Goal: Task Accomplishment & Management: Use online tool/utility

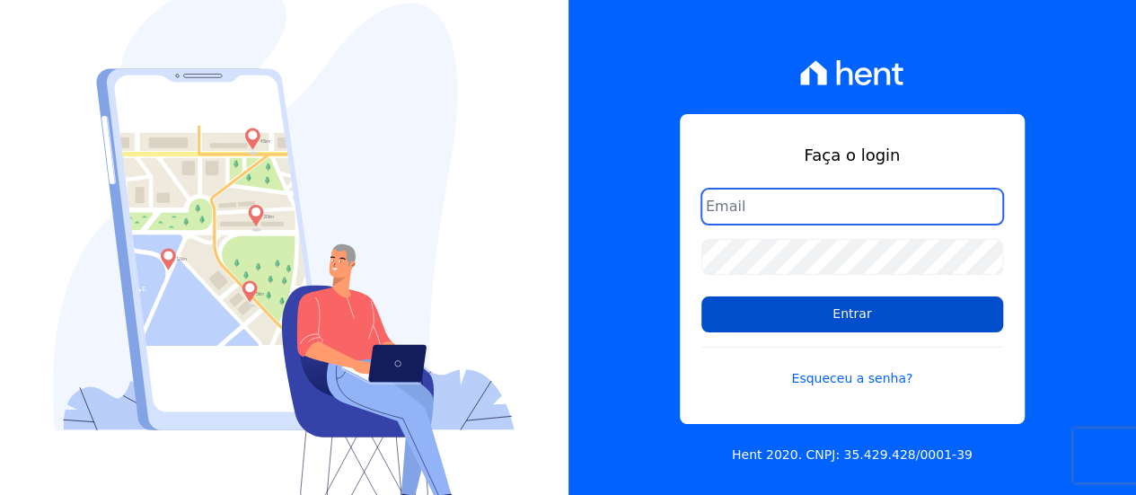
type input "[EMAIL_ADDRESS][DOMAIN_NAME]"
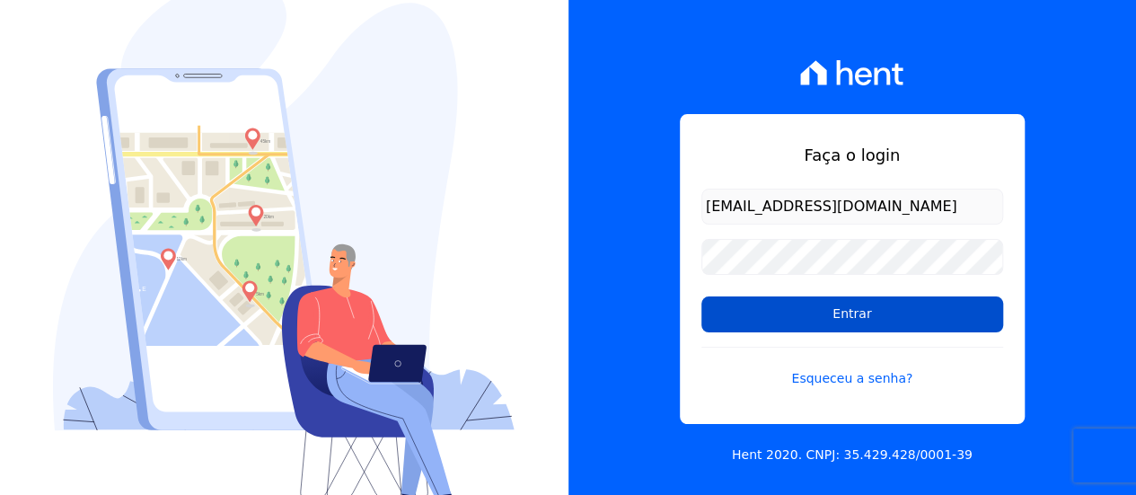
click at [797, 304] on input "Entrar" at bounding box center [852, 314] width 302 height 36
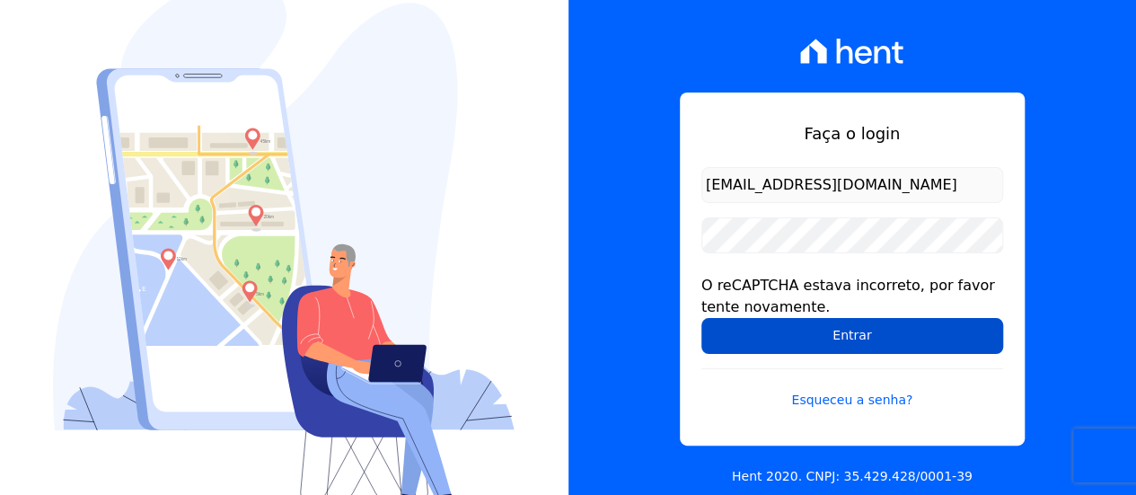
click at [802, 335] on input "Entrar" at bounding box center [852, 336] width 302 height 36
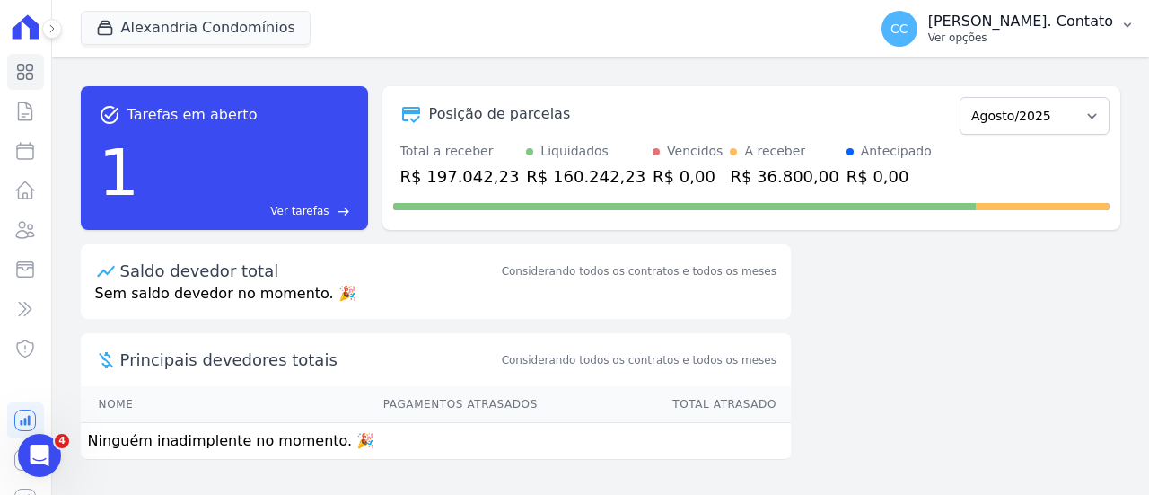
click at [1092, 31] on p "Ver opções" at bounding box center [1021, 38] width 185 height 14
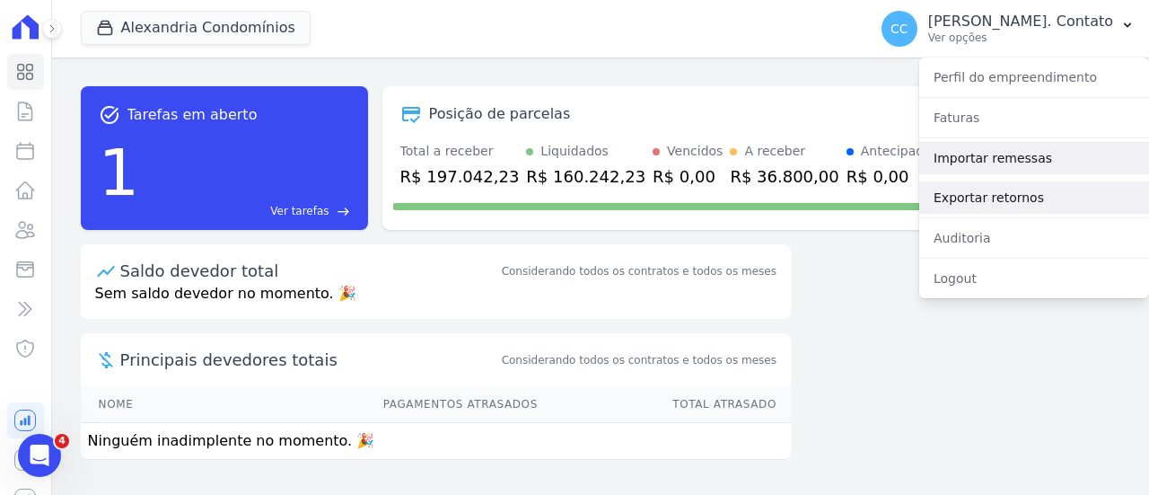
drag, startPoint x: 1012, startPoint y: 193, endPoint x: 1001, endPoint y: 173, distance: 22.5
click at [1012, 193] on link "Exportar retornos" at bounding box center [1035, 197] width 230 height 32
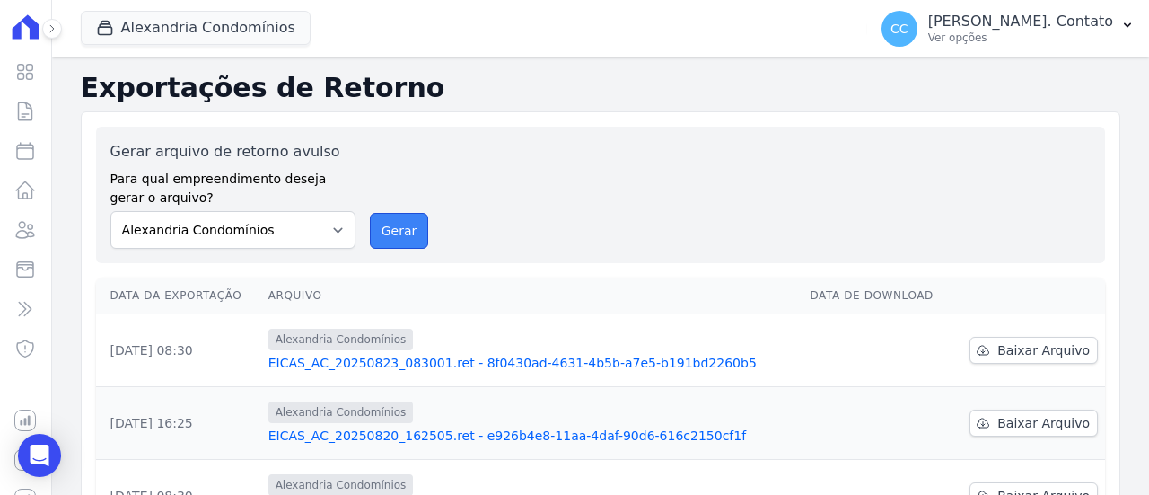
click at [417, 225] on button "Gerar" at bounding box center [399, 231] width 59 height 36
click at [489, 362] on link "EICAS_AC_20250823_083001.ret - 8f0430ad-4631-4b5b-a7e5-b191bd2260b5" at bounding box center [533, 363] width 528 height 18
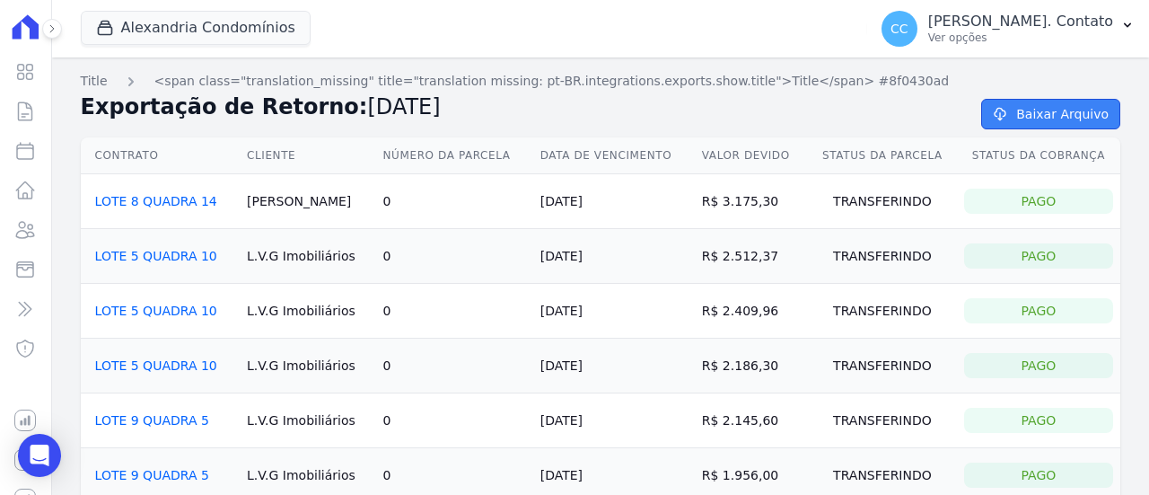
click at [1028, 119] on link "Baixar Arquivo" at bounding box center [1051, 114] width 139 height 31
click at [1041, 205] on div "Pago" at bounding box center [1039, 201] width 149 height 25
click at [171, 204] on link "LOTE 8 QUADRA 14" at bounding box center [156, 201] width 122 height 14
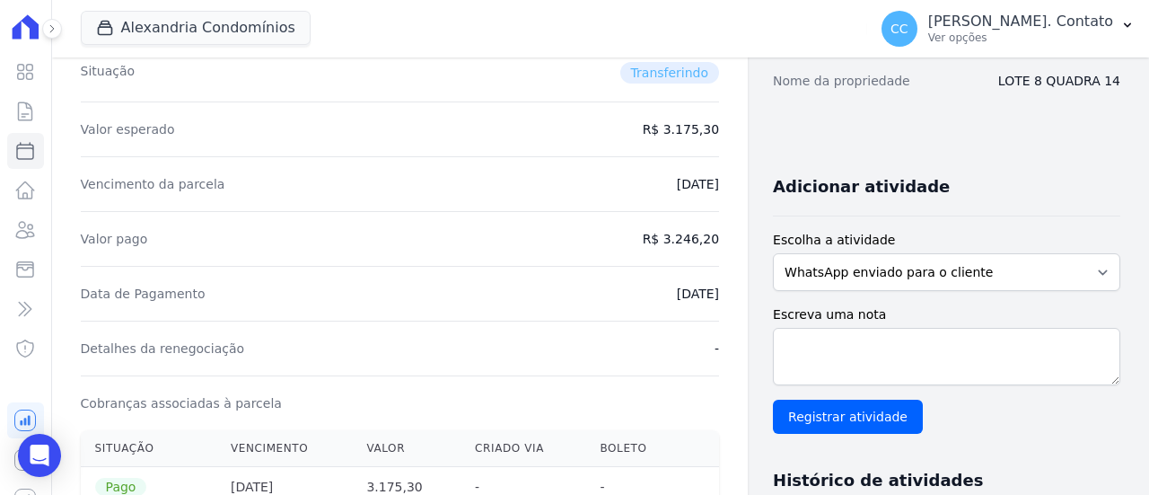
scroll to position [237, 0]
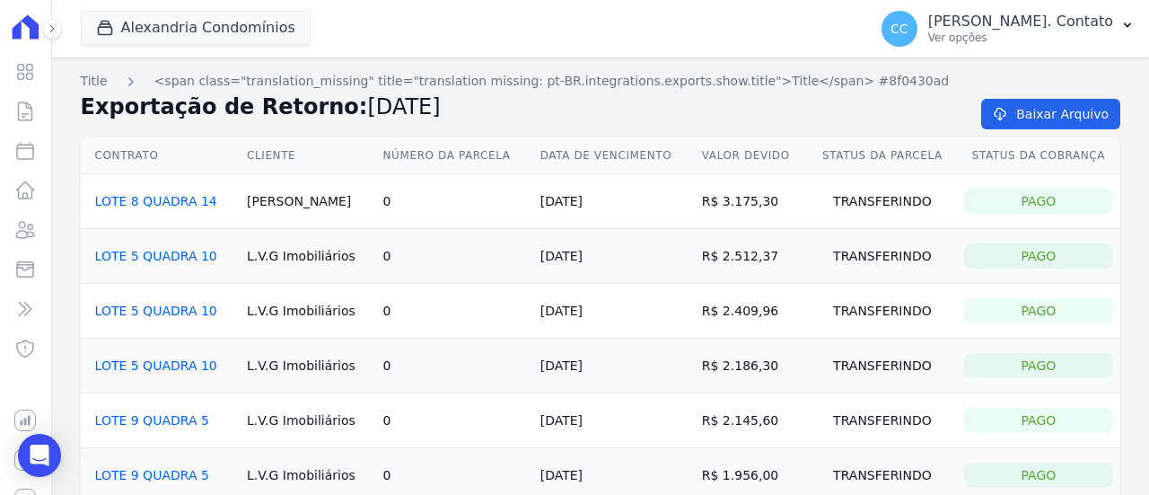
click at [164, 252] on link "LOTE 5 QUADRA 10" at bounding box center [156, 256] width 122 height 14
click at [186, 310] on link "LOTE 5 QUADRA 10" at bounding box center [156, 311] width 122 height 14
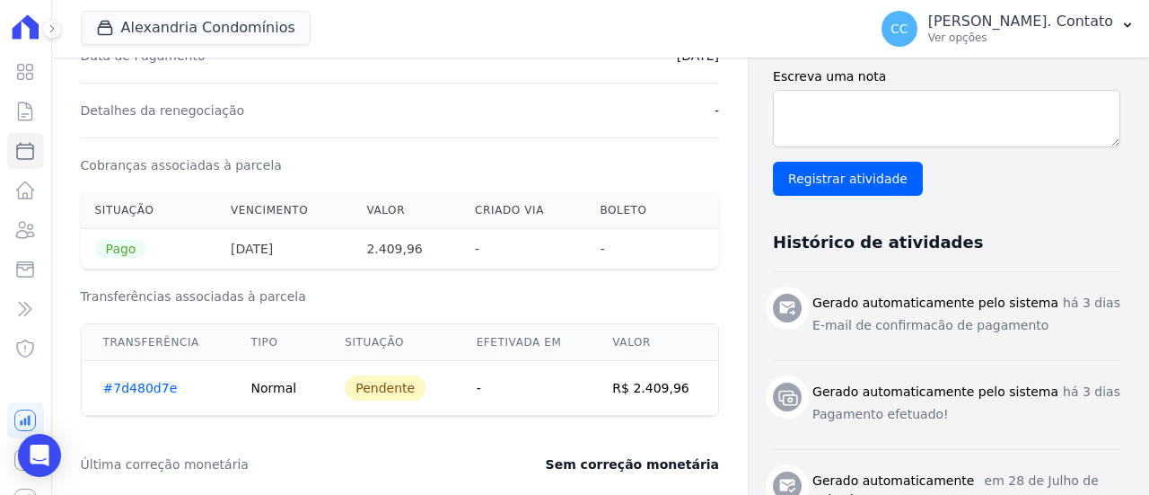
scroll to position [539, 0]
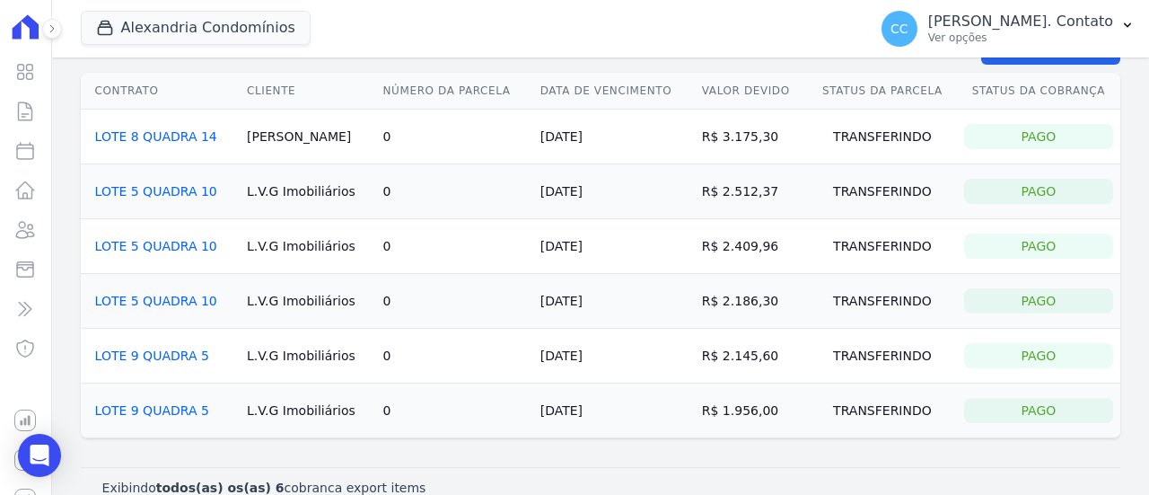
scroll to position [89, 0]
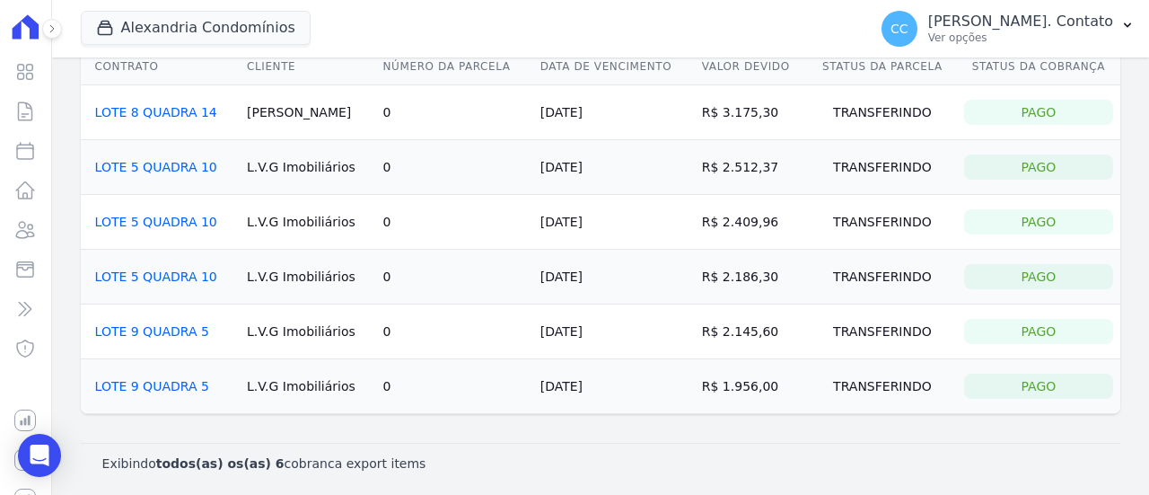
click at [177, 114] on link "LOTE 8 QUADRA 14" at bounding box center [156, 112] width 122 height 14
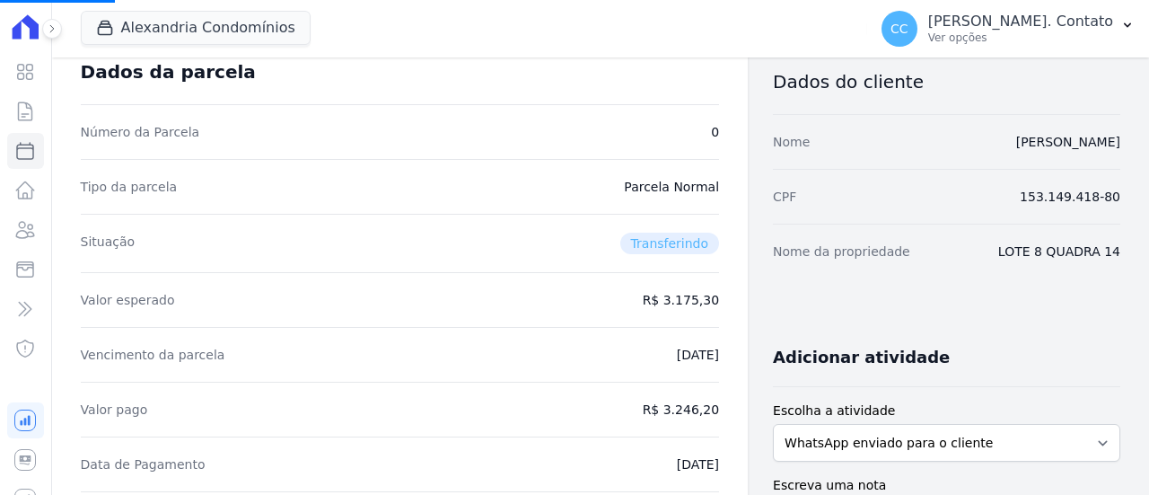
scroll to position [269, 0]
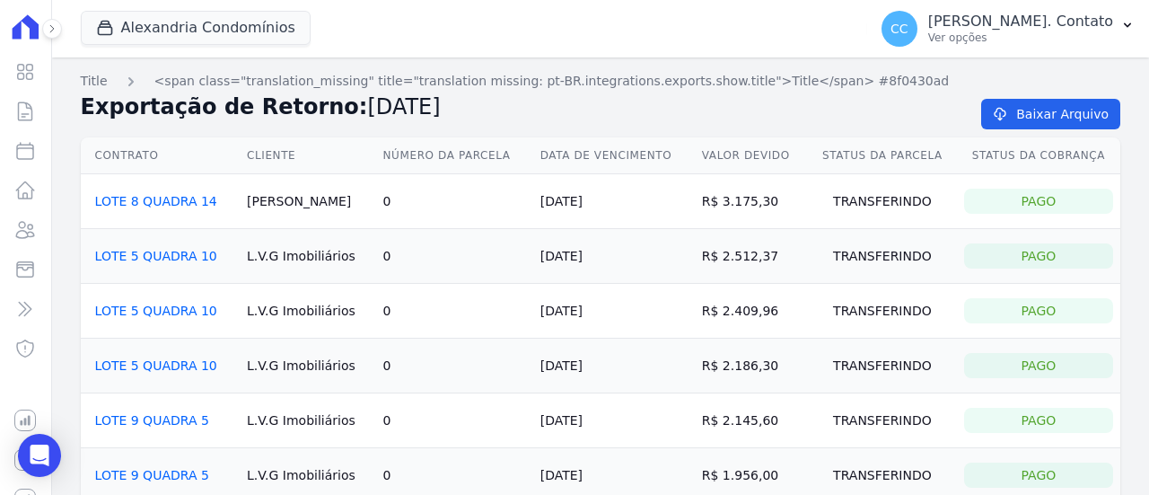
click at [176, 258] on link "LOTE 5 QUADRA 10" at bounding box center [156, 256] width 122 height 14
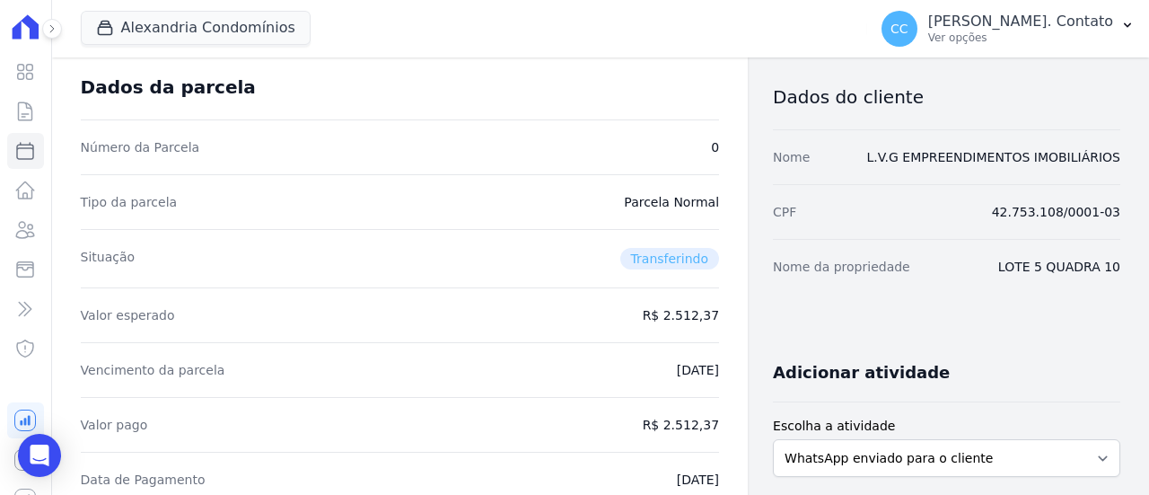
scroll to position [180, 0]
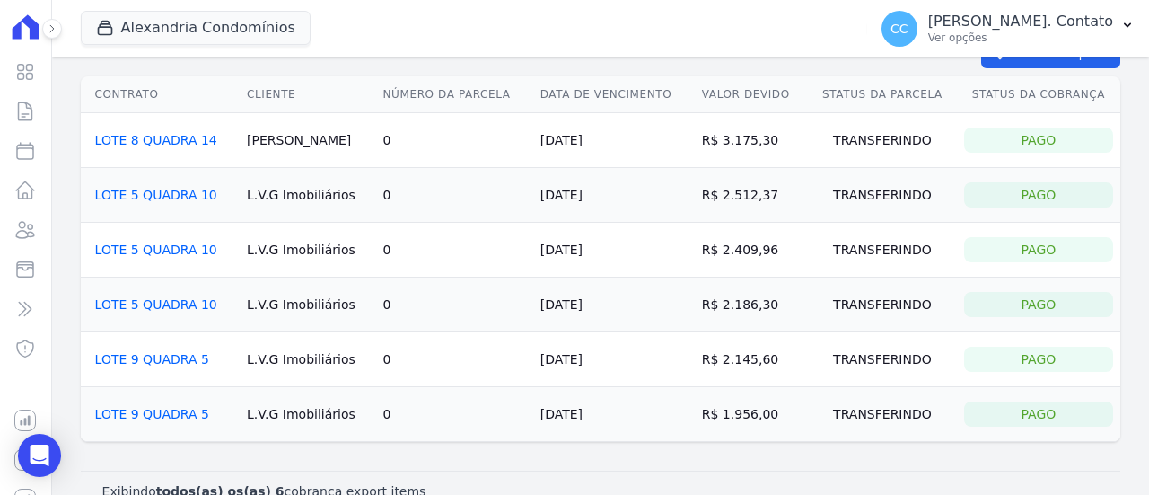
scroll to position [89, 0]
